Goal: Information Seeking & Learning: Learn about a topic

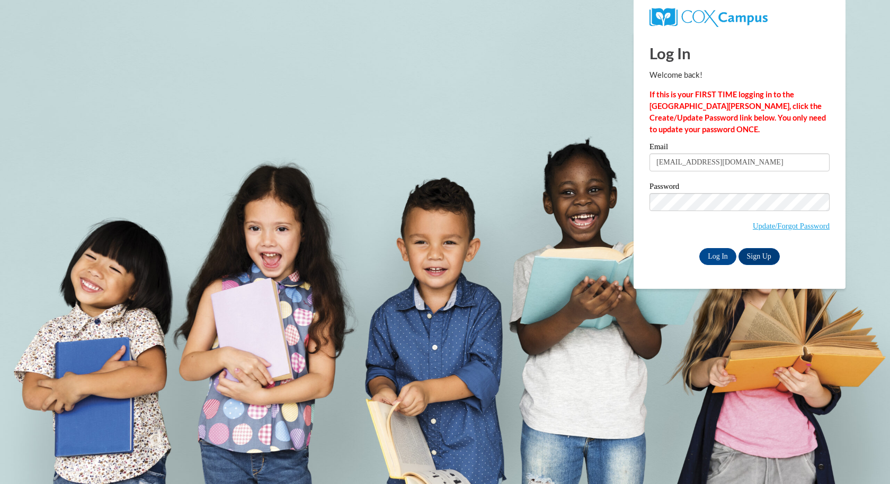
click at [720, 245] on div "Email sjames726@yahoo.com Password Update/Forgot Password Log In Sign Up OR" at bounding box center [739, 204] width 180 height 122
click at [716, 258] on input "Log In" at bounding box center [717, 256] width 37 height 17
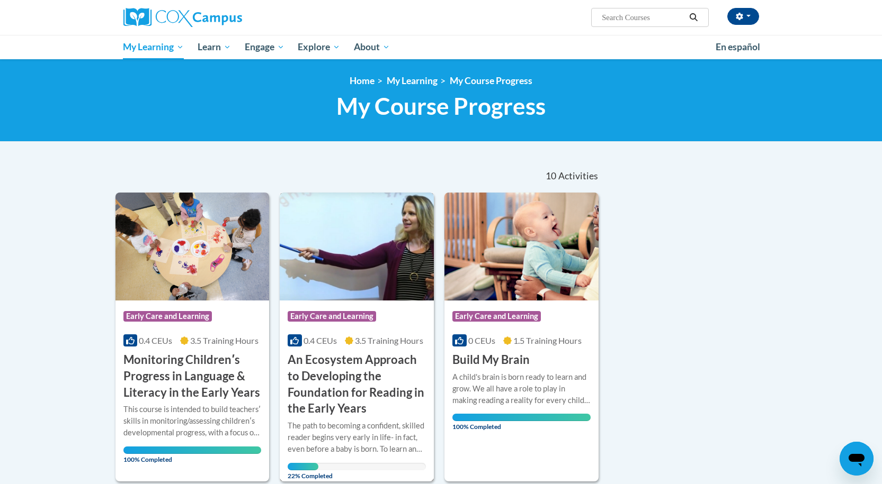
click at [354, 343] on div "0.4 CEUs 3.5 Training Hours" at bounding box center [356, 341] width 138 height 12
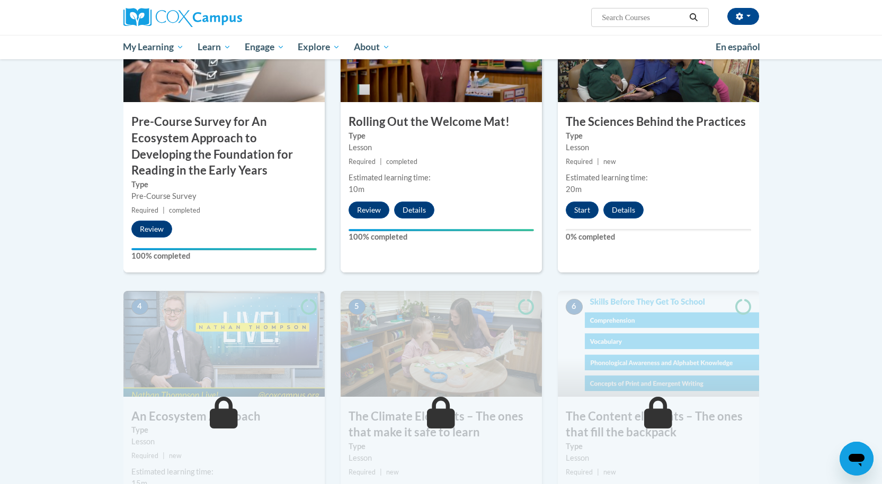
scroll to position [159, 0]
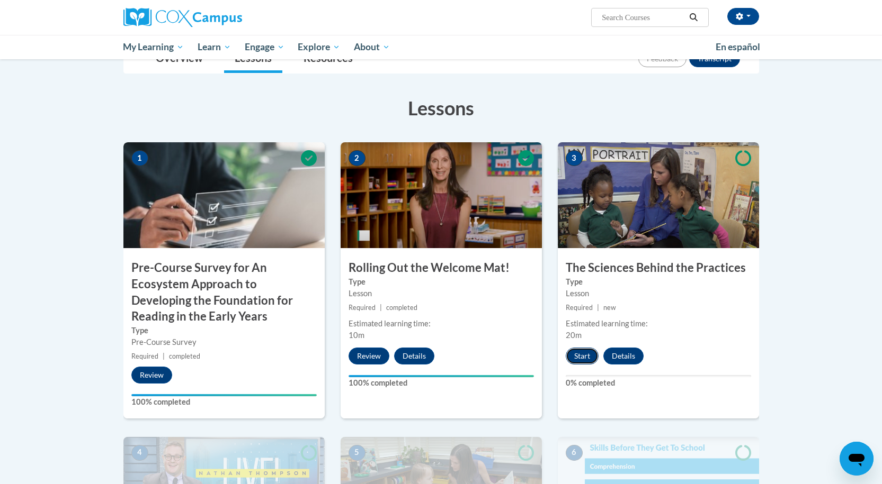
click at [582, 360] on button "Start" at bounding box center [581, 356] width 33 height 17
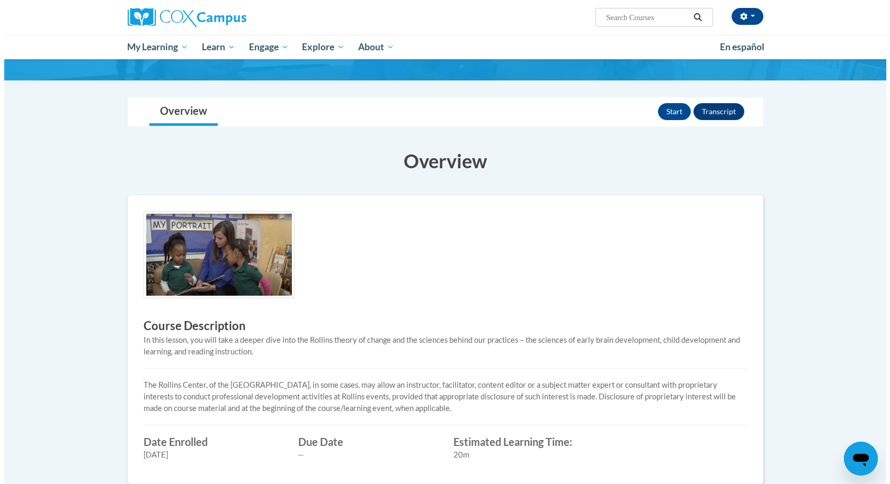
scroll to position [53, 0]
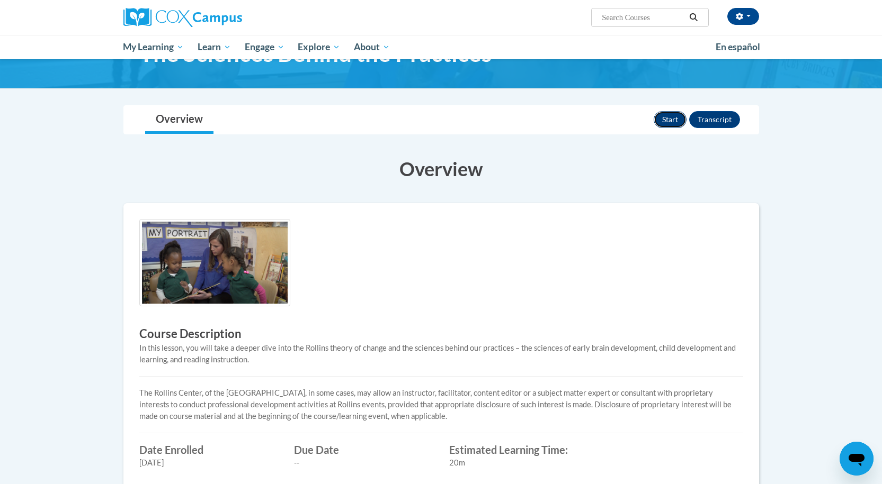
click at [657, 115] on button "Start" at bounding box center [669, 119] width 33 height 17
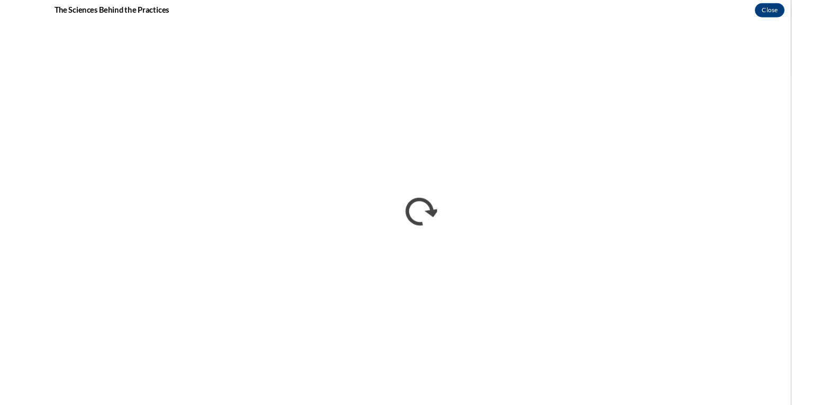
scroll to position [0, 0]
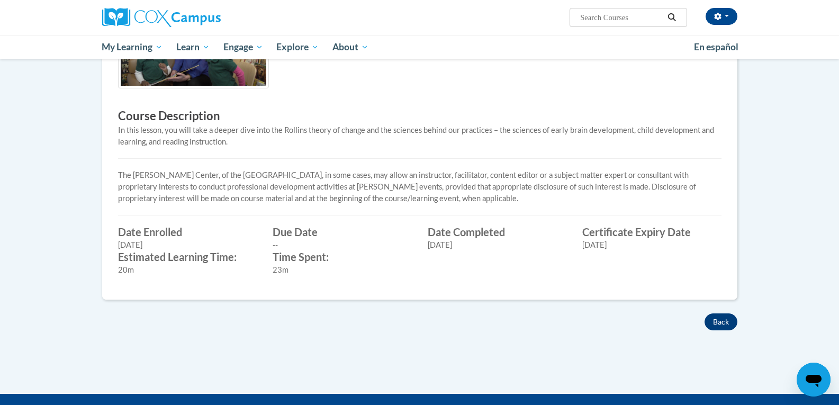
scroll to position [288, 0]
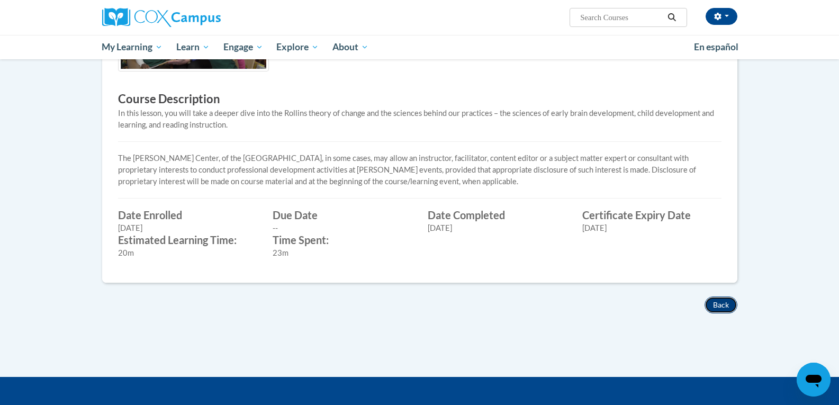
click at [719, 306] on button "Back" at bounding box center [721, 305] width 33 height 17
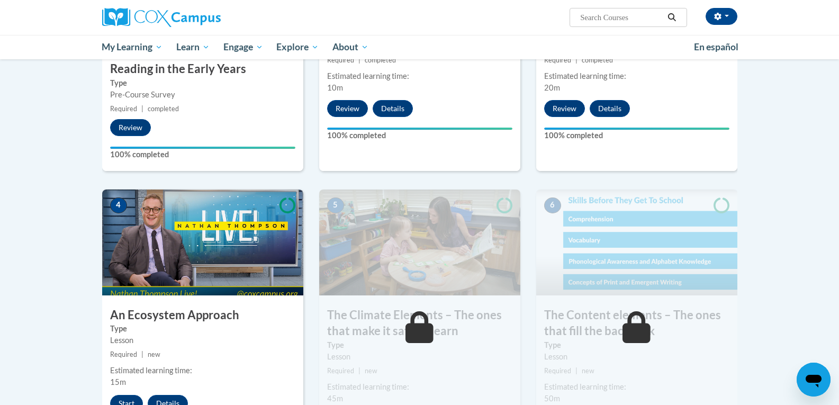
scroll to position [424, 0]
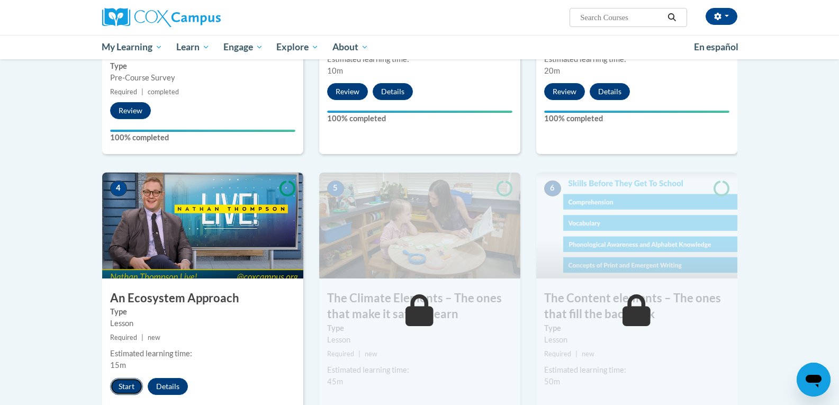
click at [119, 382] on button "Start" at bounding box center [126, 386] width 33 height 17
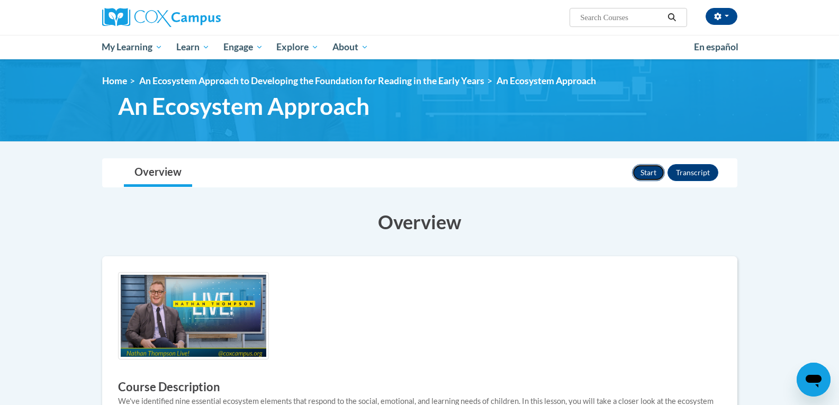
click at [649, 176] on button "Start" at bounding box center [648, 172] width 33 height 17
click at [651, 170] on button "Review" at bounding box center [644, 172] width 41 height 17
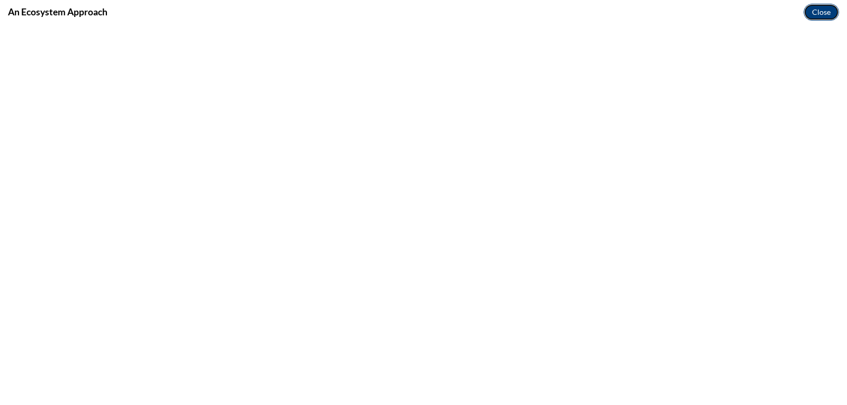
click at [825, 11] on button "Close" at bounding box center [821, 12] width 35 height 17
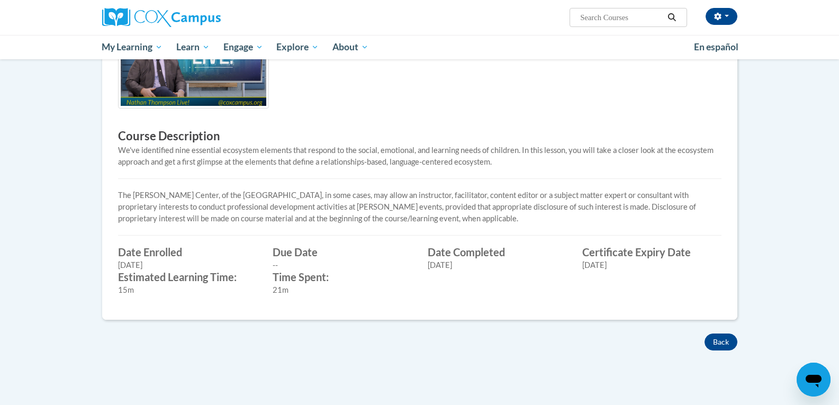
scroll to position [371, 0]
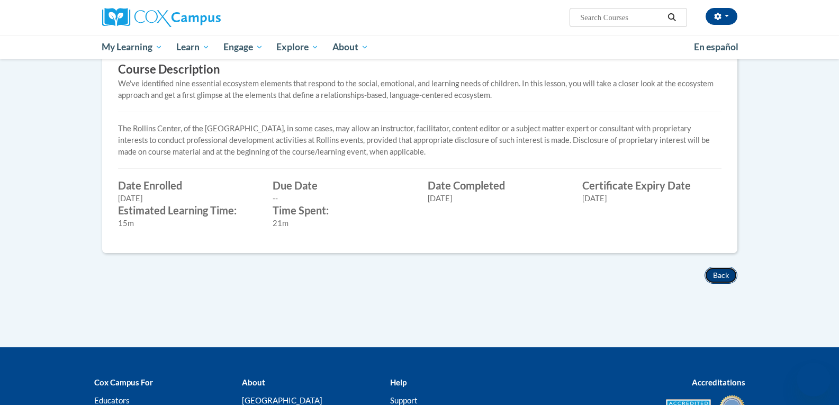
click at [729, 273] on button "Back" at bounding box center [721, 275] width 33 height 17
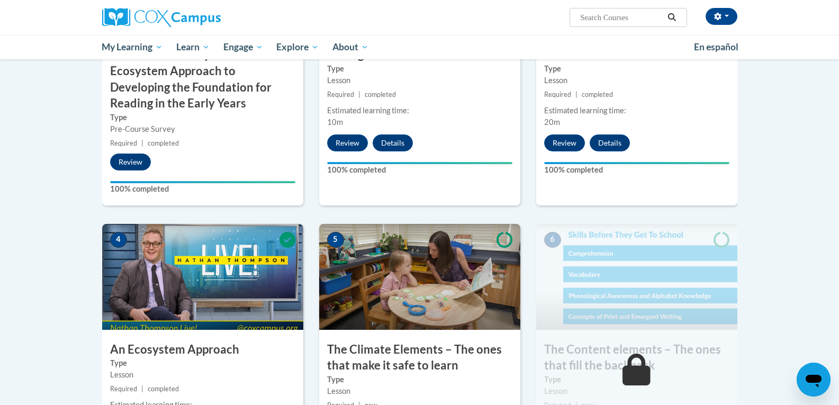
scroll to position [477, 0]
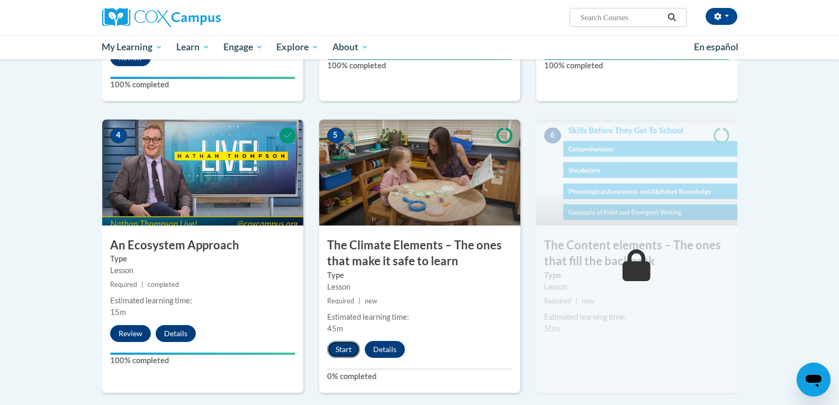
click at [343, 352] on button "Start" at bounding box center [343, 349] width 33 height 17
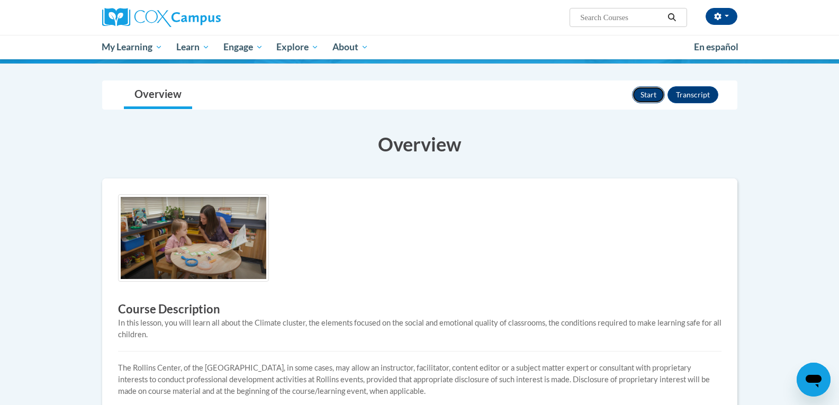
click at [650, 103] on button "Start" at bounding box center [648, 94] width 33 height 17
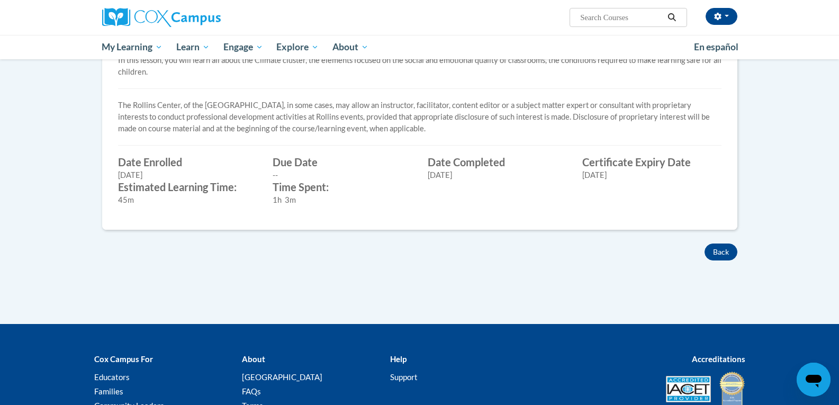
scroll to position [368, 0]
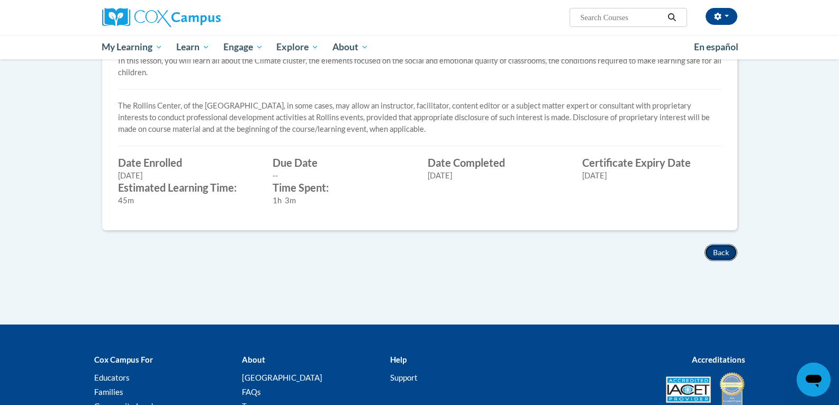
click at [718, 261] on button "Back" at bounding box center [721, 252] width 33 height 17
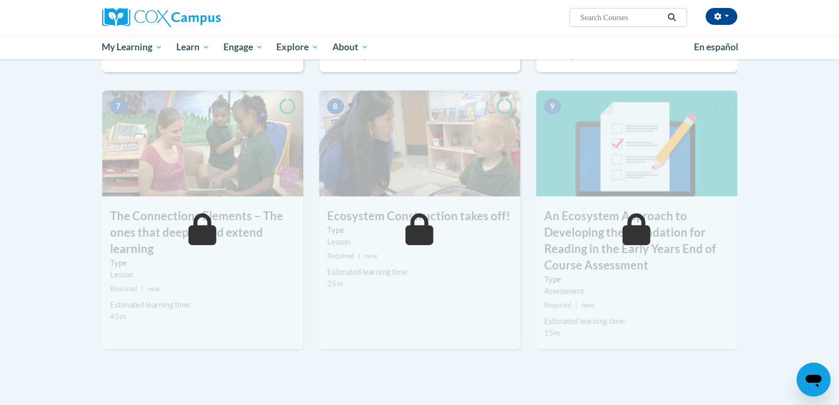
scroll to position [847, 0]
